Goal: Navigation & Orientation: Understand site structure

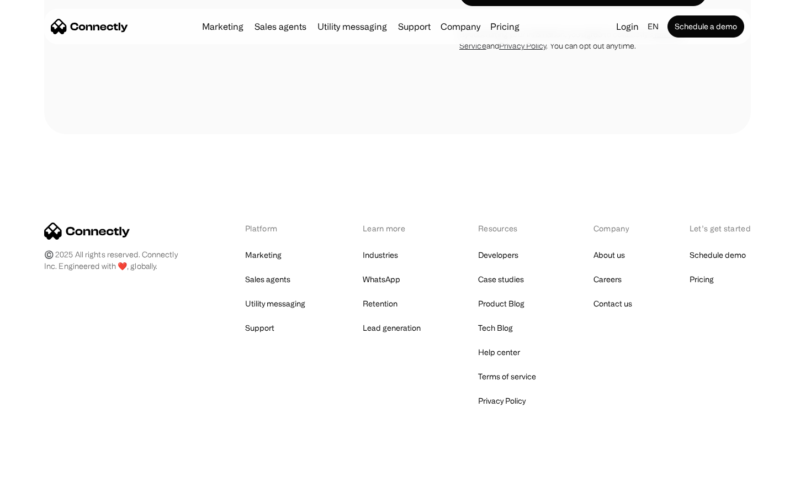
scroll to position [446, 0]
